Goal: Task Accomplishment & Management: Use online tool/utility

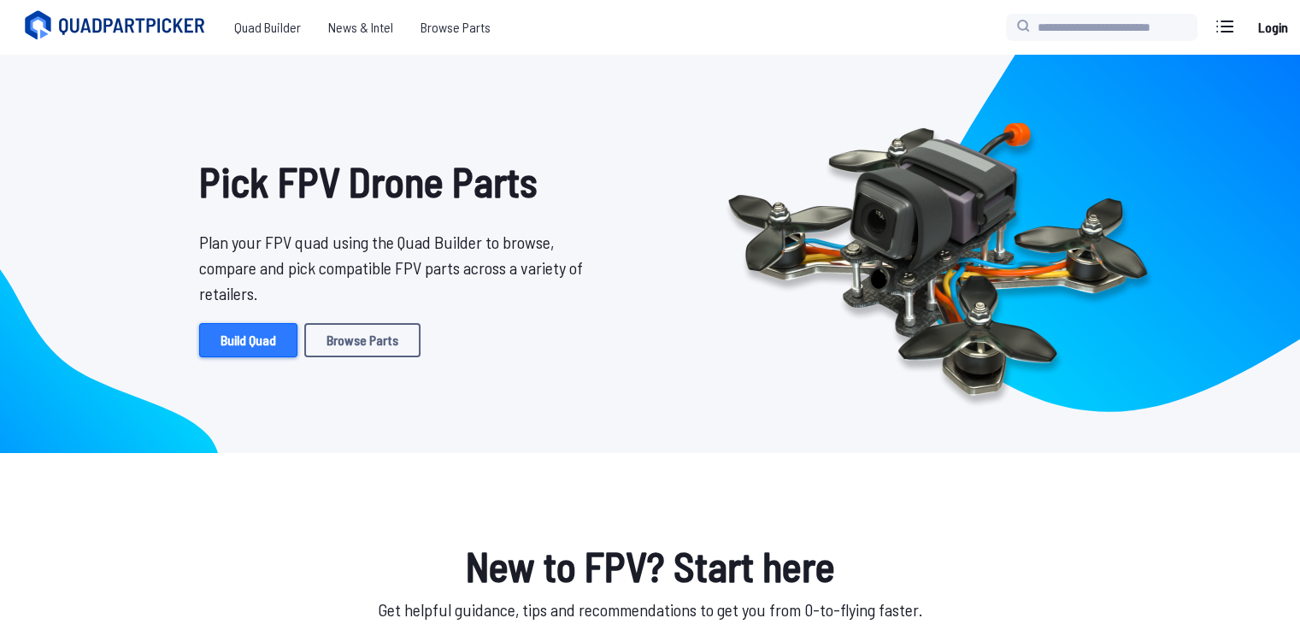
click at [246, 346] on link "Build Quad" at bounding box center [248, 340] width 98 height 34
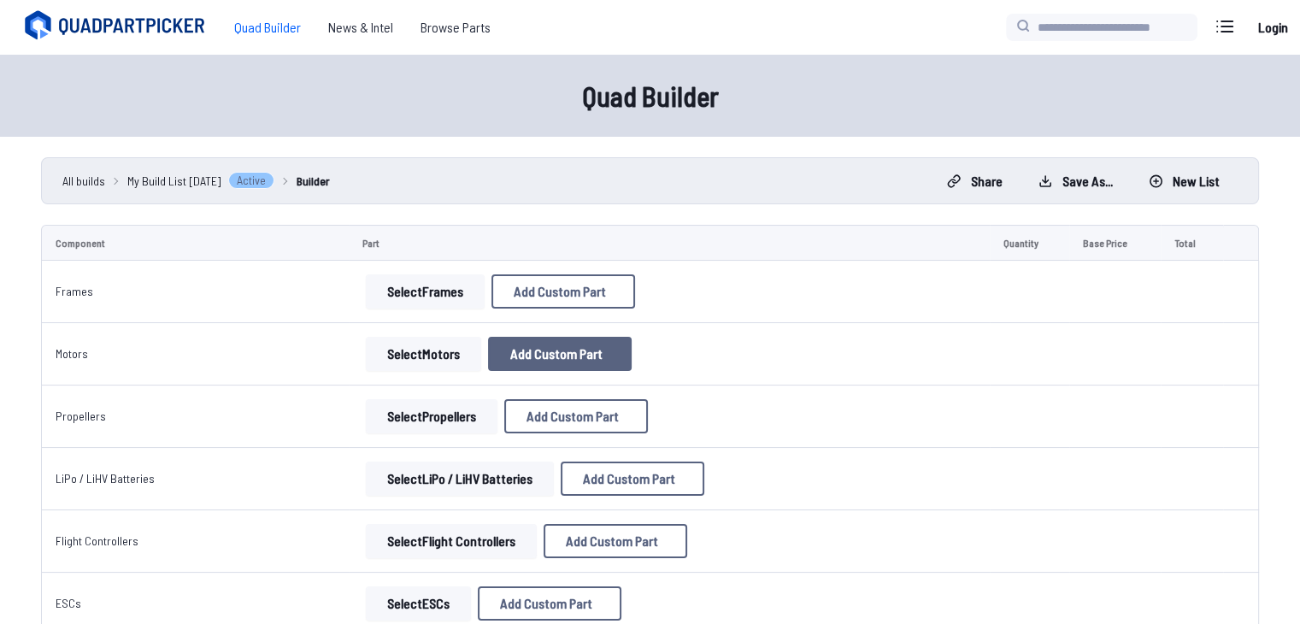
click at [508, 363] on button "Add Custom Part" at bounding box center [560, 354] width 144 height 34
select select "**********"
